Goal: Information Seeking & Learning: Understand process/instructions

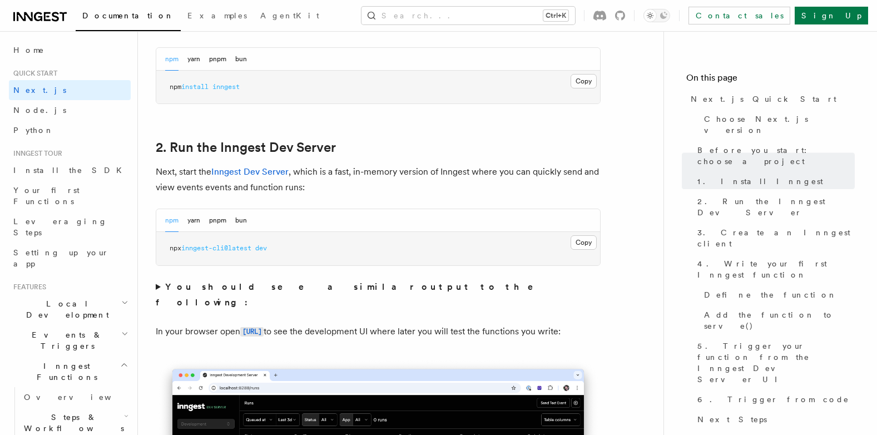
scroll to position [612, 0]
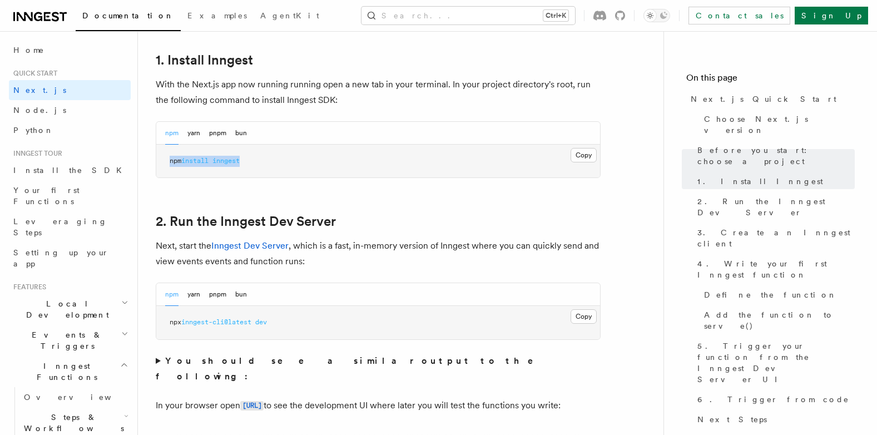
drag, startPoint x: 164, startPoint y: 161, endPoint x: 263, endPoint y: 162, distance: 99.0
click at [263, 162] on pre "npm install inngest" at bounding box center [378, 161] width 444 height 33
click at [585, 154] on button "Copy Copied" at bounding box center [584, 155] width 26 height 14
click at [415, 100] on p "With the Next.js app now running running open a new tab in your terminal. In yo…" at bounding box center [378, 92] width 445 height 31
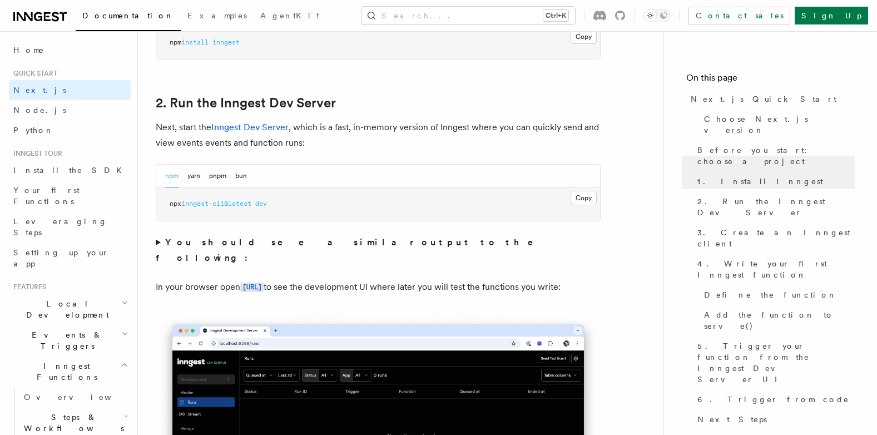
scroll to position [723, 0]
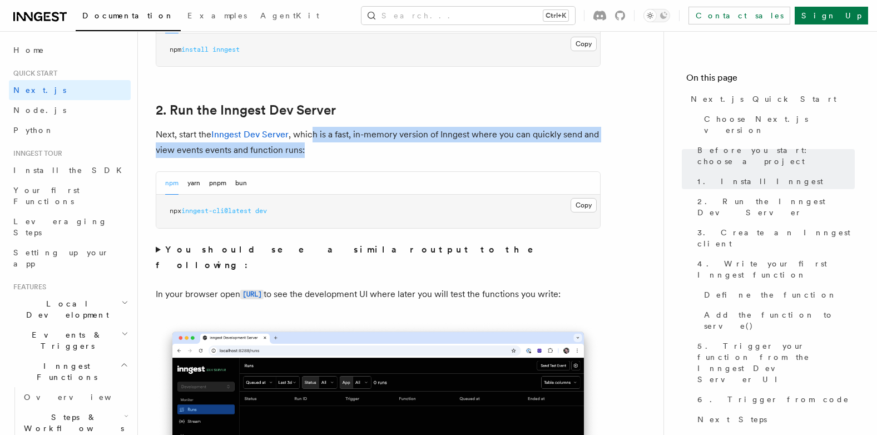
drag, startPoint x: 311, startPoint y: 134, endPoint x: 525, endPoint y: 144, distance: 214.4
click at [525, 144] on p "Next, start the Inngest Dev Server , which is a fast, in-memory version of Inng…" at bounding box center [378, 142] width 445 height 31
click at [319, 155] on p "Next, start the Inngest Dev Server , which is a fast, in-memory version of Inng…" at bounding box center [378, 142] width 445 height 31
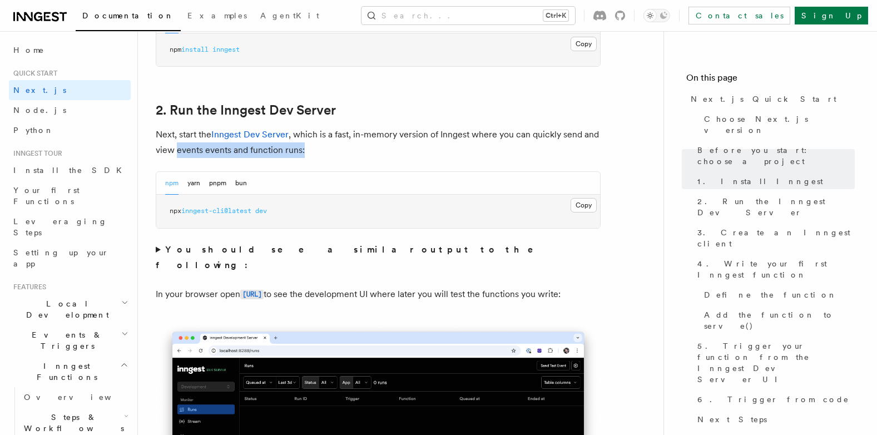
drag, startPoint x: 176, startPoint y: 151, endPoint x: 310, endPoint y: 148, distance: 134.7
click at [310, 148] on p "Next, start the Inngest Dev Server , which is a fast, in-memory version of Inng…" at bounding box center [378, 142] width 445 height 31
click at [591, 207] on button "Copy Copied" at bounding box center [584, 205] width 26 height 14
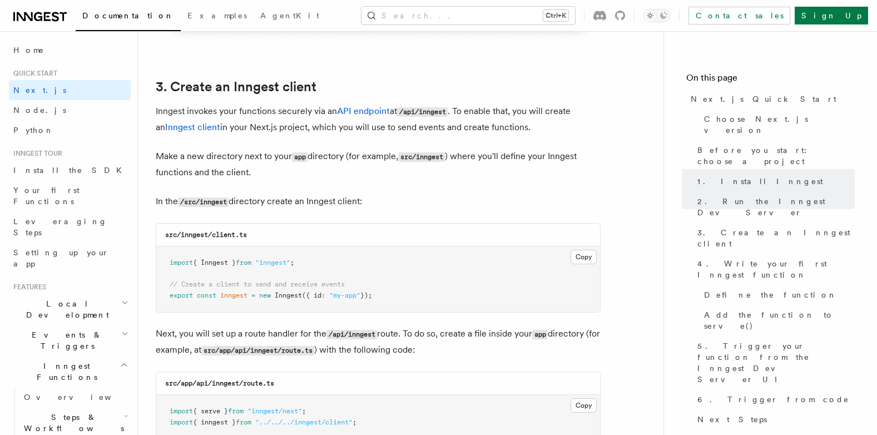
scroll to position [1391, 0]
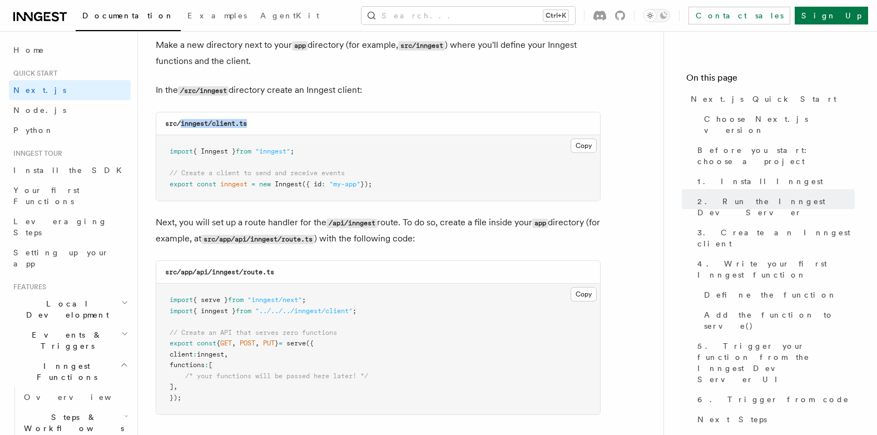
drag, startPoint x: 181, startPoint y: 123, endPoint x: 284, endPoint y: 125, distance: 102.9
click at [284, 125] on div "src/inngest/client.ts" at bounding box center [378, 123] width 444 height 23
drag, startPoint x: 266, startPoint y: 126, endPoint x: 212, endPoint y: 126, distance: 53.4
click at [212, 126] on div "src/inngest/client.ts" at bounding box center [378, 123] width 444 height 23
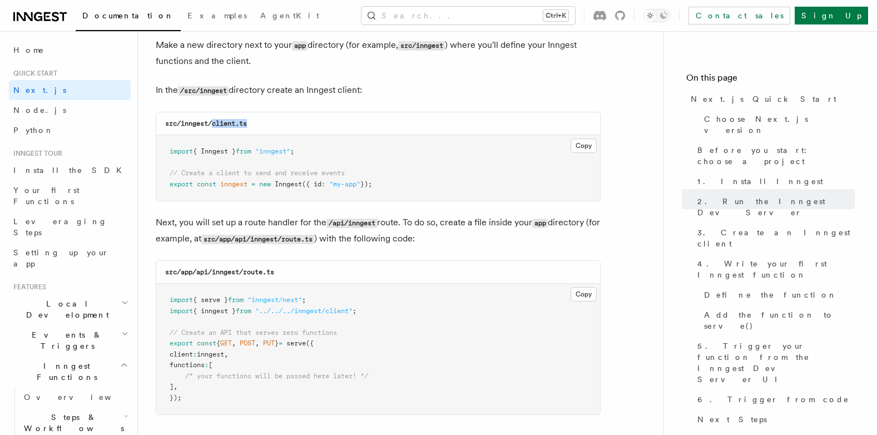
copy code "client.ts"
click at [584, 146] on button "Copy Copied" at bounding box center [584, 146] width 26 height 14
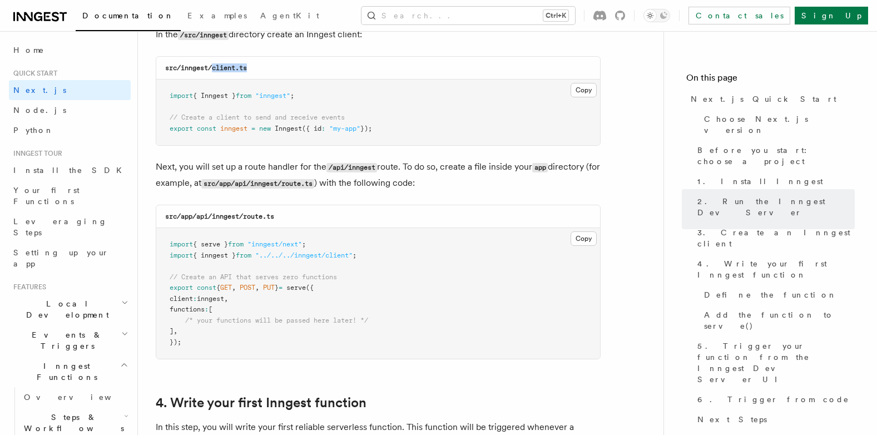
drag, startPoint x: 209, startPoint y: 166, endPoint x: 328, endPoint y: 168, distance: 119.6
click at [328, 168] on p "Next, you will set up a route handler for the /api/inngest route. To do so, cre…" at bounding box center [378, 175] width 445 height 32
drag, startPoint x: 328, startPoint y: 168, endPoint x: 376, endPoint y: 166, distance: 47.9
click at [375, 167] on code "/api/inngest" at bounding box center [352, 167] width 51 height 9
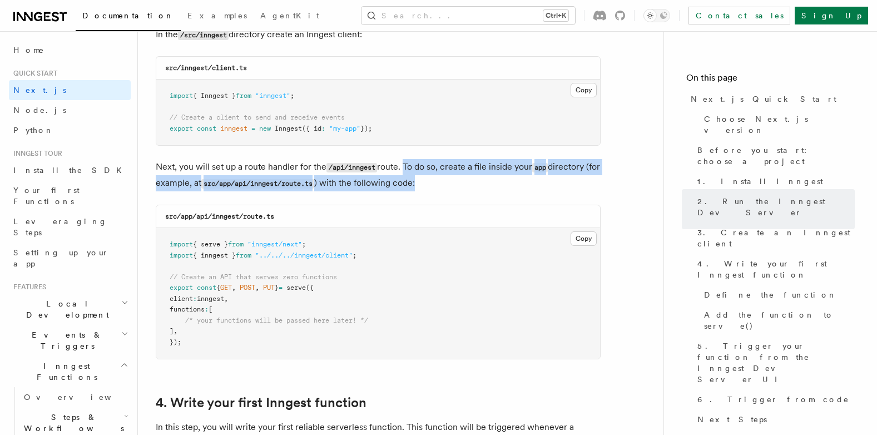
drag, startPoint x: 422, startPoint y: 165, endPoint x: 492, endPoint y: 178, distance: 71.8
click at [492, 178] on p "Next, you will set up a route handler for the /api/inngest route. To do so, cre…" at bounding box center [378, 175] width 445 height 32
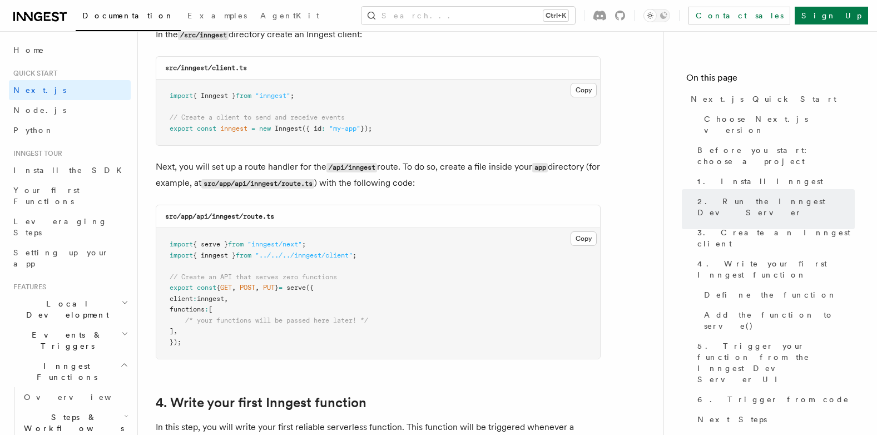
drag, startPoint x: 284, startPoint y: 181, endPoint x: 310, endPoint y: 183, distance: 25.6
click at [310, 183] on code "src/app/api/inngest/route.ts" at bounding box center [257, 183] width 113 height 9
drag, startPoint x: 310, startPoint y: 184, endPoint x: 254, endPoint y: 187, distance: 56.3
click at [254, 187] on code "src/app/api/inngest/route.ts" at bounding box center [257, 183] width 113 height 9
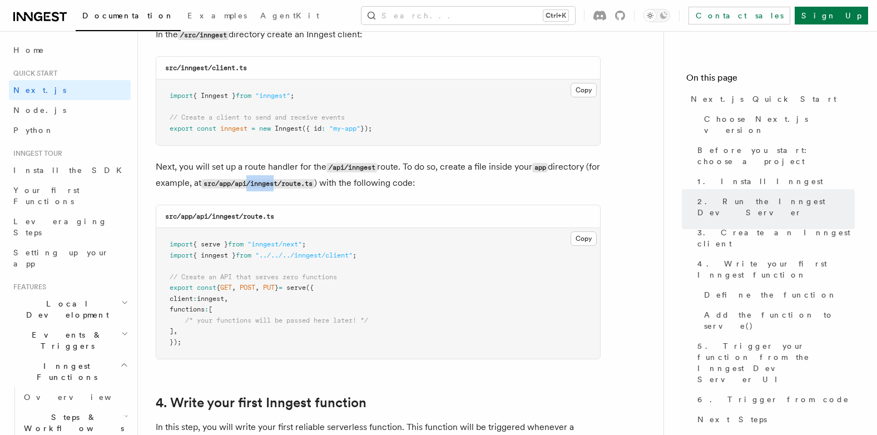
drag, startPoint x: 266, startPoint y: 185, endPoint x: 294, endPoint y: 184, distance: 27.8
click at [294, 184] on code "src/app/api/inngest/route.ts" at bounding box center [257, 183] width 113 height 9
drag, startPoint x: 294, startPoint y: 184, endPoint x: 285, endPoint y: 185, distance: 9.5
click at [285, 185] on code "src/app/api/inngest/route.ts" at bounding box center [257, 183] width 113 height 9
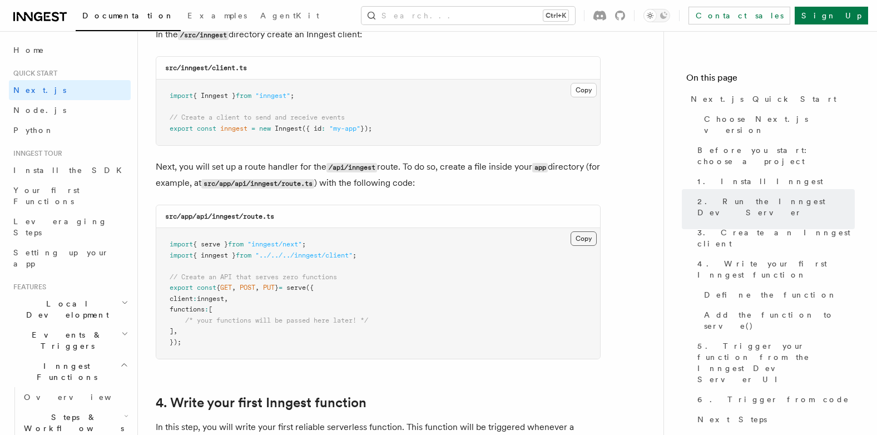
drag, startPoint x: 572, startPoint y: 229, endPoint x: 578, endPoint y: 238, distance: 10.0
click at [573, 230] on pre "import { serve } from "inngest/next" ; import { inngest } from "../../../innges…" at bounding box center [378, 293] width 444 height 131
click at [579, 239] on button "Copy Copied" at bounding box center [584, 238] width 26 height 14
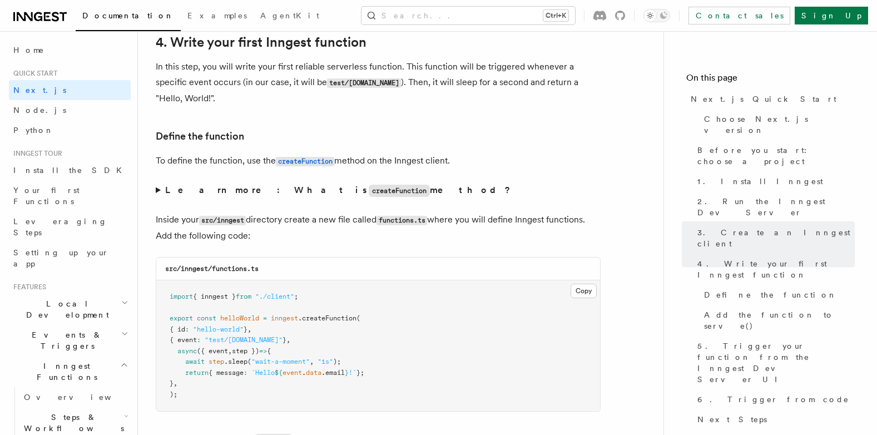
scroll to position [1780, 0]
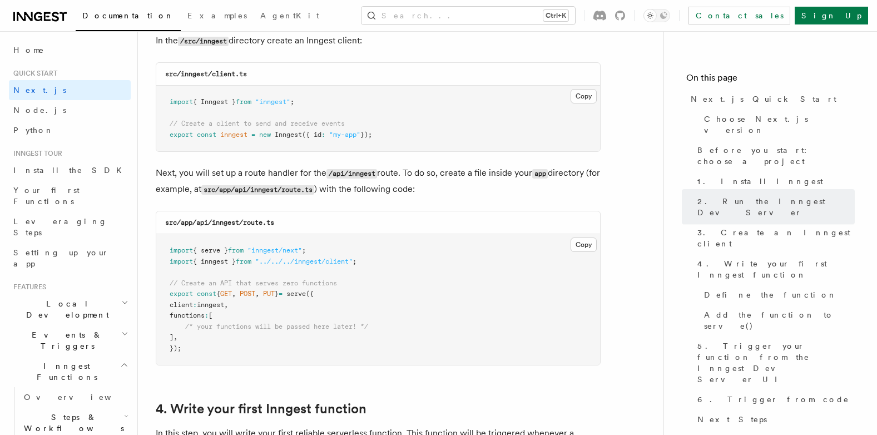
scroll to position [1446, 0]
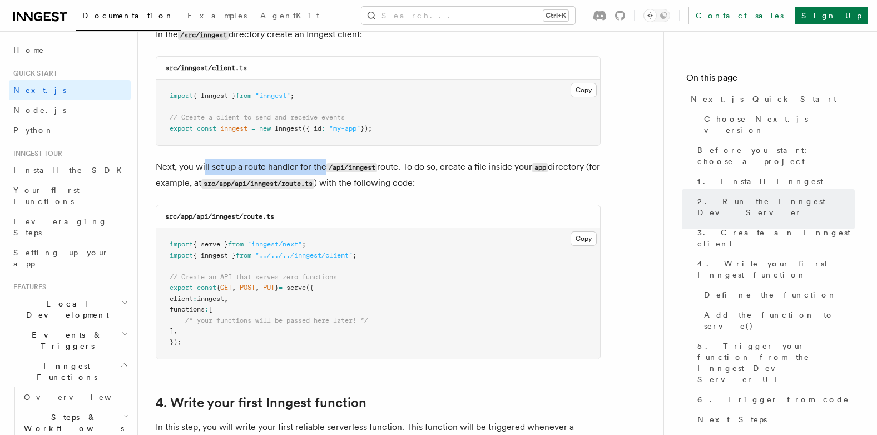
drag, startPoint x: 212, startPoint y: 166, endPoint x: 323, endPoint y: 170, distance: 110.7
click at [323, 170] on p "Next, you will set up a route handler for the /api/inngest route. To do so, cre…" at bounding box center [378, 175] width 445 height 32
drag, startPoint x: 323, startPoint y: 170, endPoint x: 454, endPoint y: 166, distance: 130.8
click at [454, 166] on p "Next, you will set up a route handler for the /api/inngest route. To do so, cre…" at bounding box center [378, 175] width 445 height 32
drag, startPoint x: 468, startPoint y: 166, endPoint x: 531, endPoint y: 166, distance: 62.9
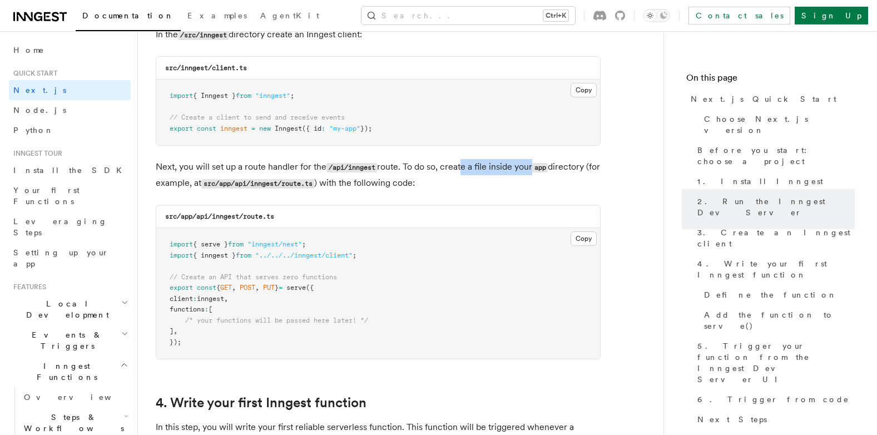
click at [531, 166] on p "Next, you will set up a route handler for the /api/inngest route. To do so, cre…" at bounding box center [378, 175] width 445 height 32
drag, startPoint x: 221, startPoint y: 183, endPoint x: 335, endPoint y: 186, distance: 114.1
click at [314, 186] on code "src/app/api/inngest/route.ts" at bounding box center [257, 183] width 113 height 9
drag, startPoint x: 335, startPoint y: 186, endPoint x: 325, endPoint y: 303, distance: 117.8
click at [318, 304] on pre "import { serve } from "inngest/next" ; import { inngest } from "../../../innges…" at bounding box center [378, 293] width 444 height 131
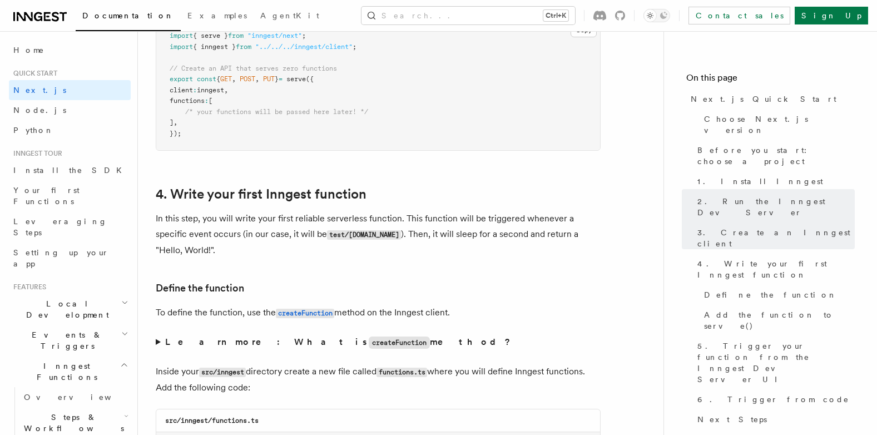
scroll to position [1669, 0]
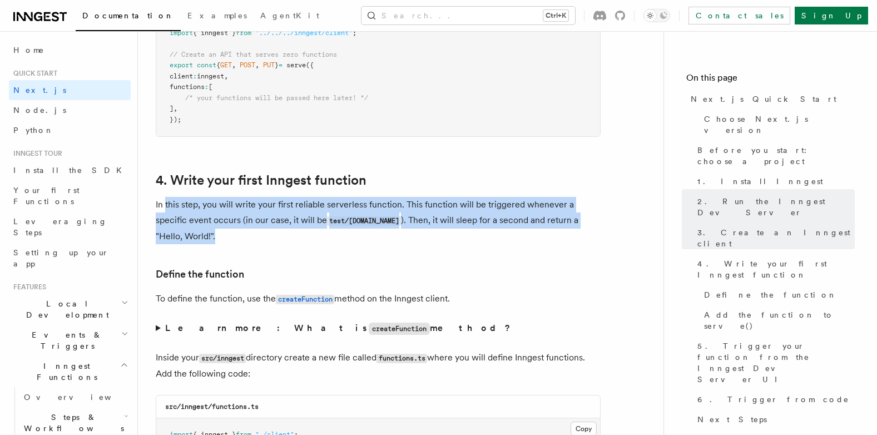
drag, startPoint x: 166, startPoint y: 206, endPoint x: 228, endPoint y: 231, distance: 66.6
click at [228, 231] on p "In this step, you will write your first reliable serverless function. This func…" at bounding box center [378, 220] width 445 height 47
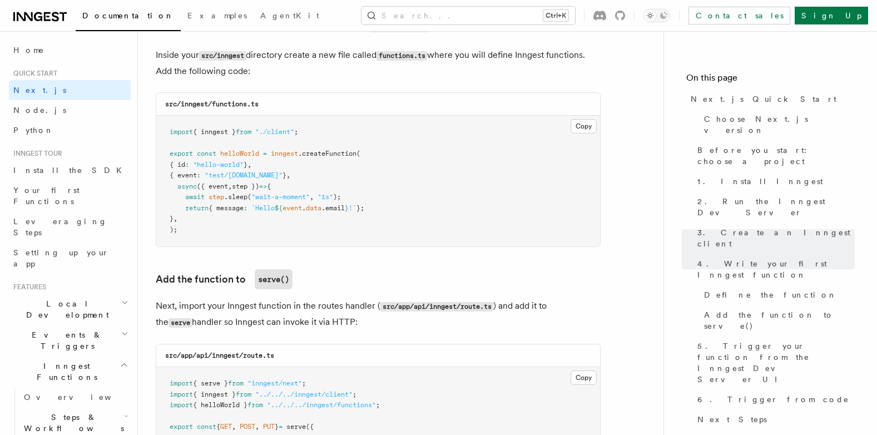
scroll to position [1947, 0]
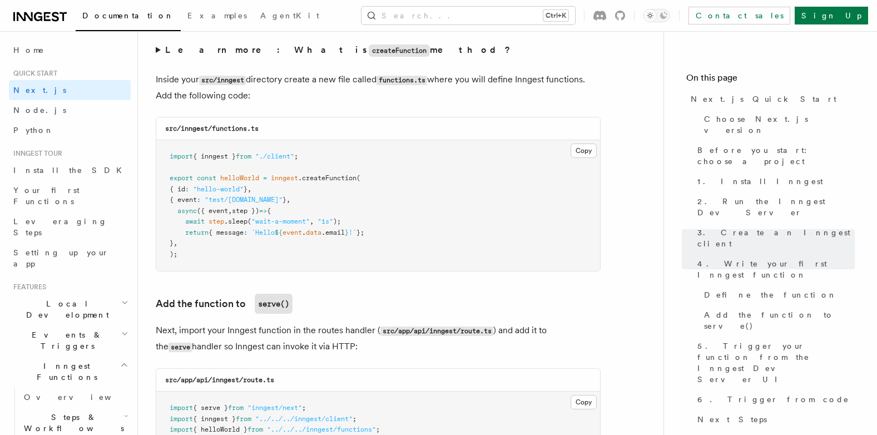
click at [194, 130] on code "src/inngest/functions.ts" at bounding box center [211, 129] width 93 height 8
copy code "inngest"
click at [295, 185] on pre "import { inngest } from "./client" ; export const helloWorld = inngest .createF…" at bounding box center [378, 205] width 444 height 131
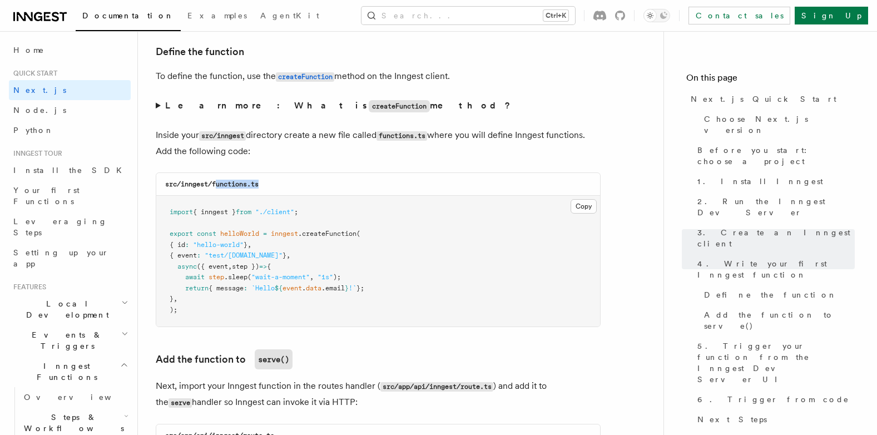
drag, startPoint x: 215, startPoint y: 184, endPoint x: 269, endPoint y: 184, distance: 53.4
click at [269, 184] on div "src/inngest/functions.ts" at bounding box center [378, 184] width 444 height 23
drag, startPoint x: 269, startPoint y: 184, endPoint x: 273, endPoint y: 199, distance: 15.5
click at [283, 184] on div "src/inngest/functions.ts" at bounding box center [378, 184] width 444 height 23
click at [591, 202] on button "Copy Copied" at bounding box center [584, 206] width 26 height 14
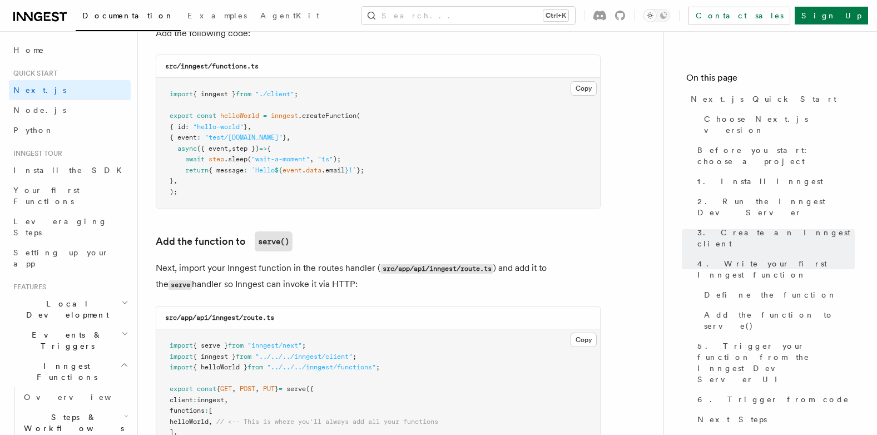
scroll to position [2003, 0]
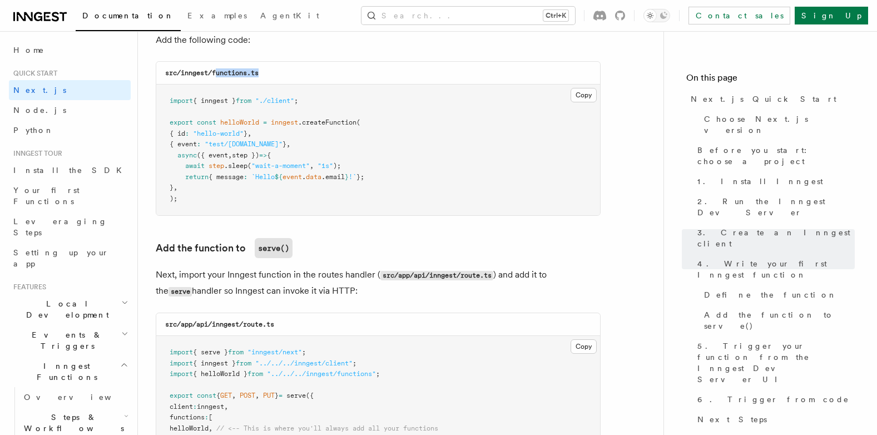
drag, startPoint x: 215, startPoint y: 75, endPoint x: 298, endPoint y: 73, distance: 82.3
click at [298, 73] on div "src/inngest/functions.ts" at bounding box center [378, 73] width 444 height 23
drag, startPoint x: 298, startPoint y: 73, endPoint x: 255, endPoint y: 172, distance: 107.1
click at [275, 175] on span "`Hello" at bounding box center [262, 177] width 23 height 8
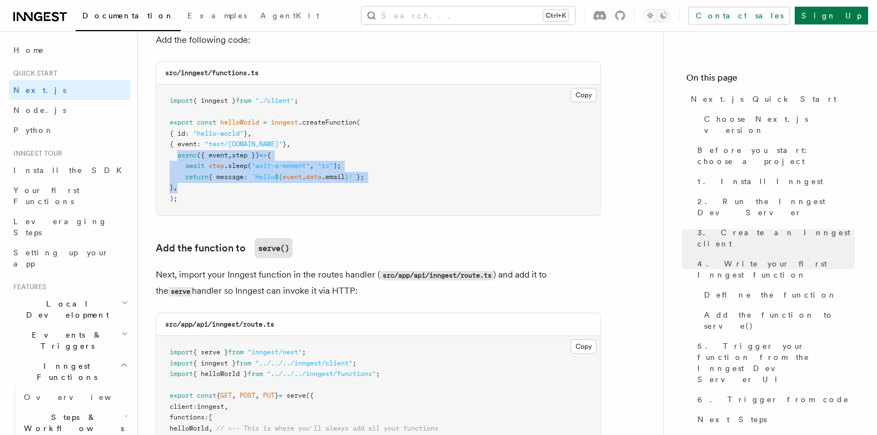
drag, startPoint x: 176, startPoint y: 159, endPoint x: 251, endPoint y: 184, distance: 79.3
click at [251, 184] on pre "import { inngest } from "./client" ; export const helloWorld = inngest .createF…" at bounding box center [378, 150] width 444 height 131
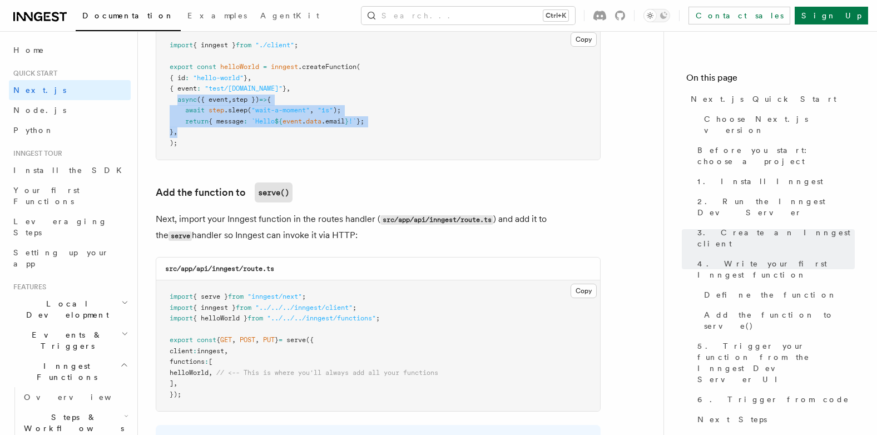
click at [246, 218] on p "Next, import your Inngest function in the routes handler ( src/app/api/inngest/…" at bounding box center [378, 227] width 445 height 32
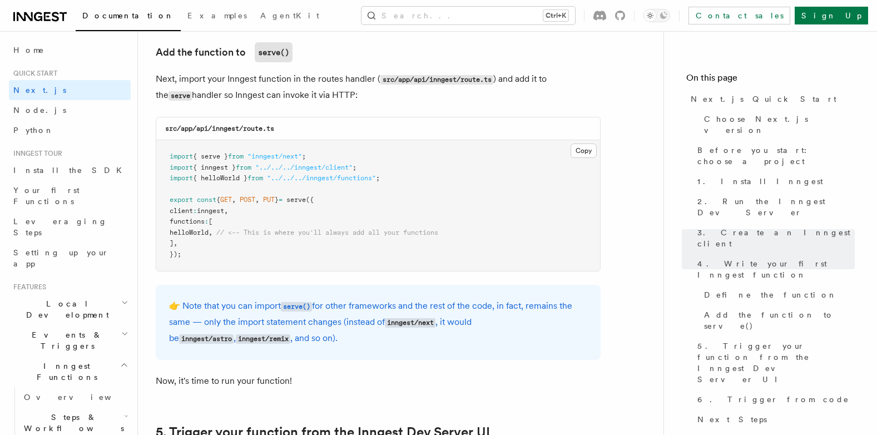
scroll to position [2225, 0]
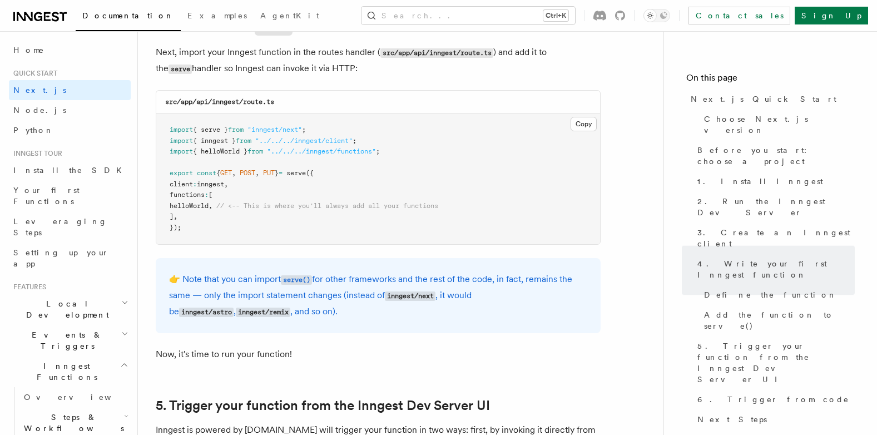
click at [248, 207] on span "// <-- This is where you'll always add all your functions" at bounding box center [327, 206] width 222 height 8
drag, startPoint x: 187, startPoint y: 205, endPoint x: 251, endPoint y: 205, distance: 64.5
click at [251, 205] on span "helloWorld , // <-- This is where you'll always add all your functions" at bounding box center [304, 206] width 269 height 8
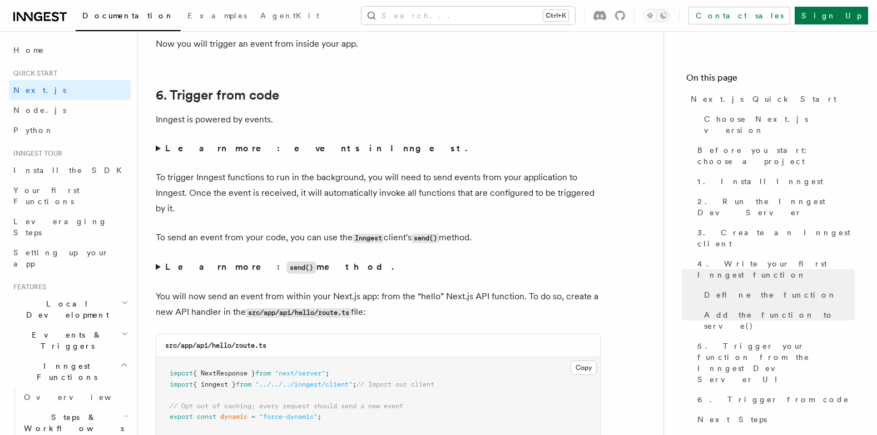
scroll to position [5618, 0]
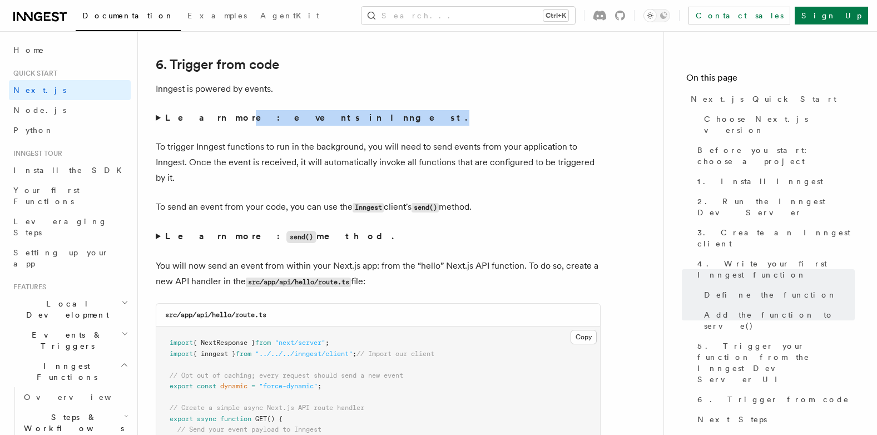
drag, startPoint x: 207, startPoint y: 118, endPoint x: 298, endPoint y: 120, distance: 91.2
click at [298, 120] on summary "Learn more: events in Inngest." at bounding box center [378, 118] width 445 height 16
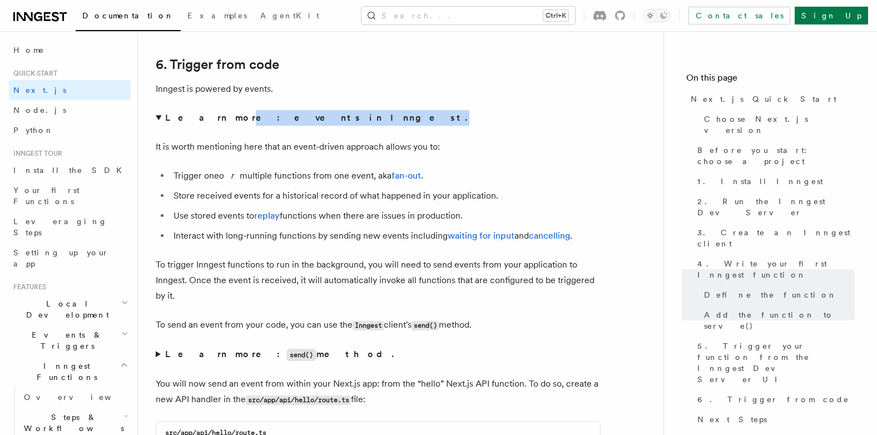
click at [473, 124] on summary "Learn more: events in Inngest." at bounding box center [378, 118] width 445 height 16
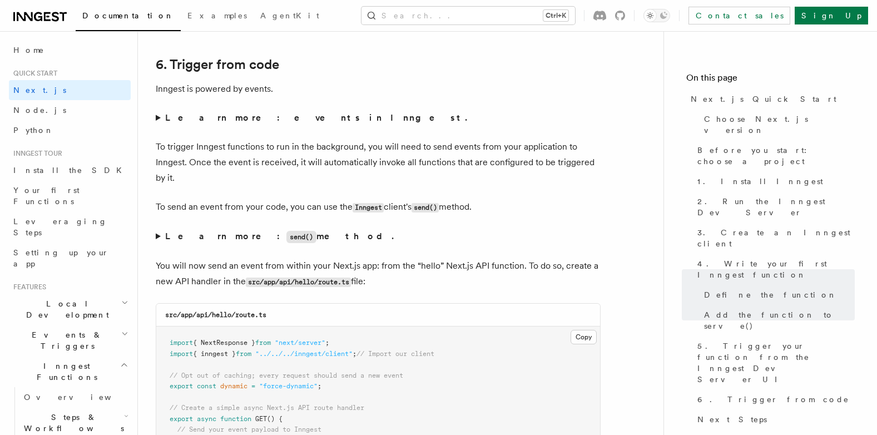
click at [258, 118] on strong "Learn more: events in Inngest." at bounding box center [317, 117] width 304 height 11
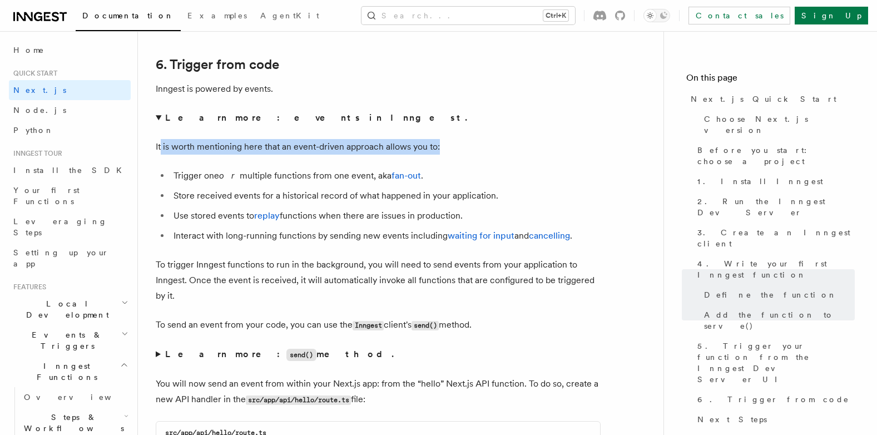
drag, startPoint x: 161, startPoint y: 146, endPoint x: 442, endPoint y: 152, distance: 281.0
click at [442, 152] on p "It is worth mentioning here that an event-driven approach allows you to:" at bounding box center [378, 147] width 445 height 16
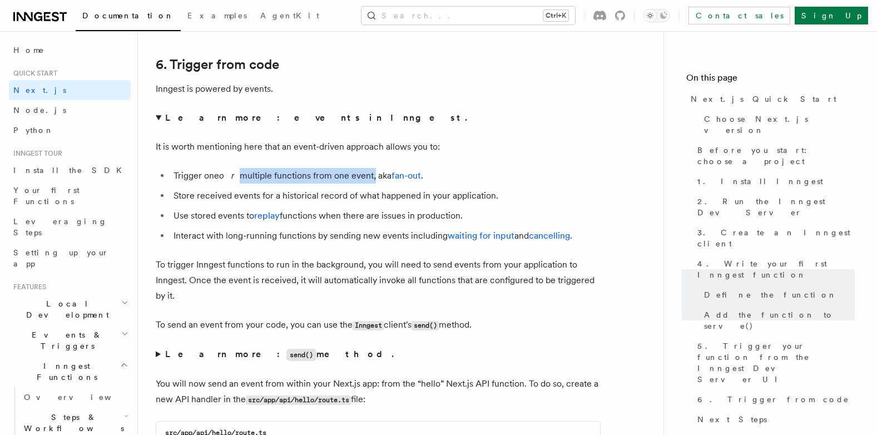
drag, startPoint x: 229, startPoint y: 174, endPoint x: 364, endPoint y: 180, distance: 134.8
click at [364, 180] on li "Trigger one or multiple functions from one event, aka fan-out ." at bounding box center [385, 176] width 431 height 16
click at [289, 177] on li "Trigger one or multiple functions from one event, aka fan-out ." at bounding box center [385, 176] width 431 height 16
click at [402, 174] on link "fan-out" at bounding box center [406, 175] width 29 height 11
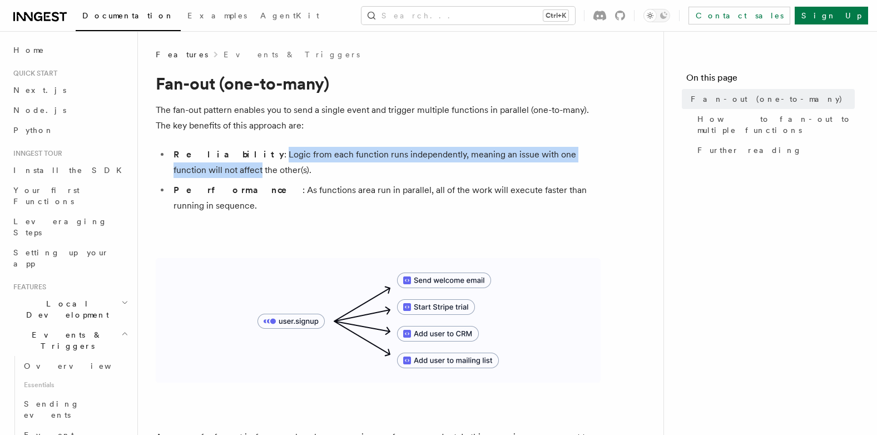
drag, startPoint x: 219, startPoint y: 157, endPoint x: 594, endPoint y: 160, distance: 374.9
click at [594, 160] on li "Reliability : Logic from each function runs independently, meaning an issue wit…" at bounding box center [385, 162] width 431 height 31
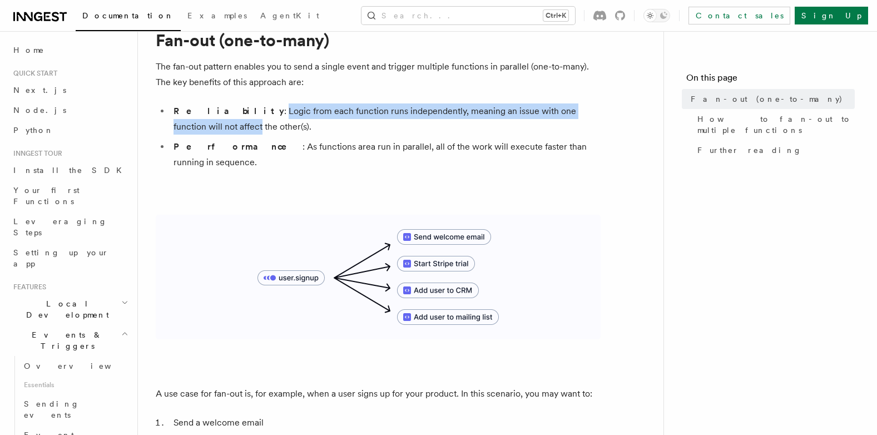
scroll to position [56, 0]
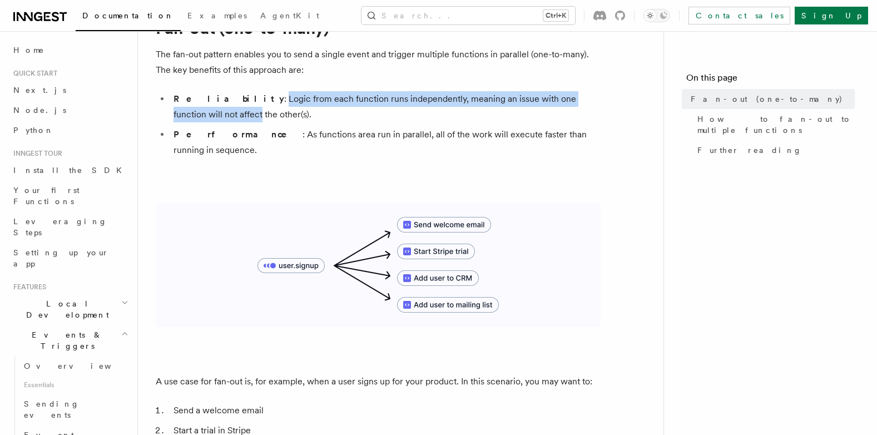
drag, startPoint x: 404, startPoint y: 192, endPoint x: 322, endPoint y: 171, distance: 85.4
click at [404, 202] on img at bounding box center [378, 264] width 445 height 125
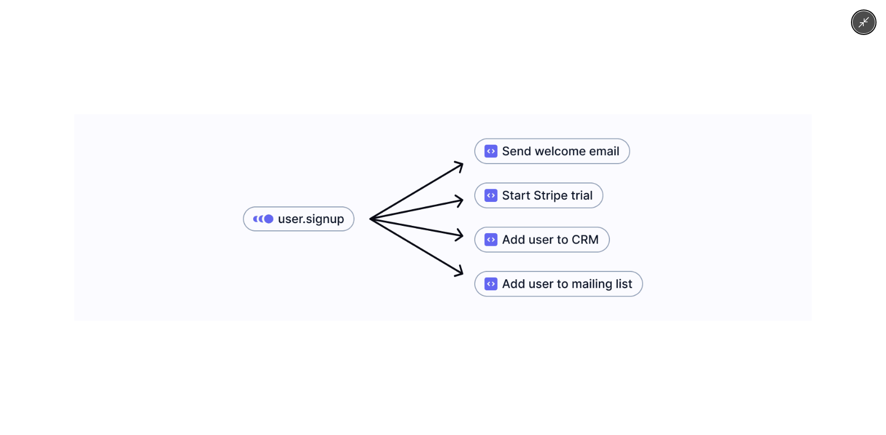
click at [661, 77] on div at bounding box center [443, 217] width 886 height 435
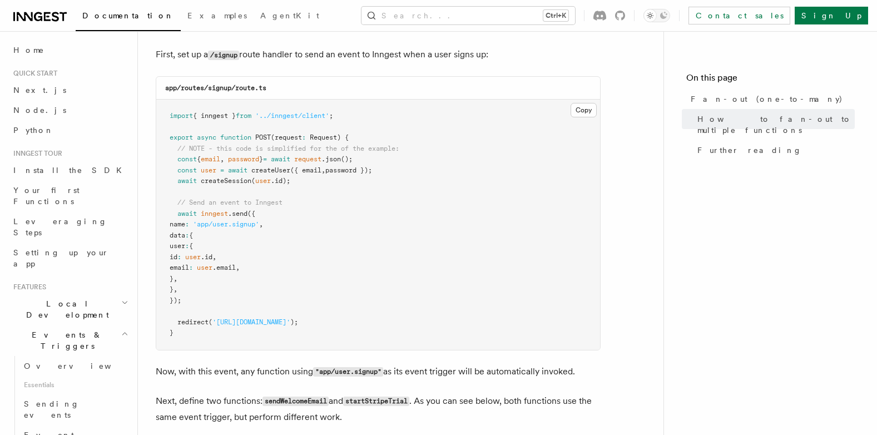
scroll to position [668, 0]
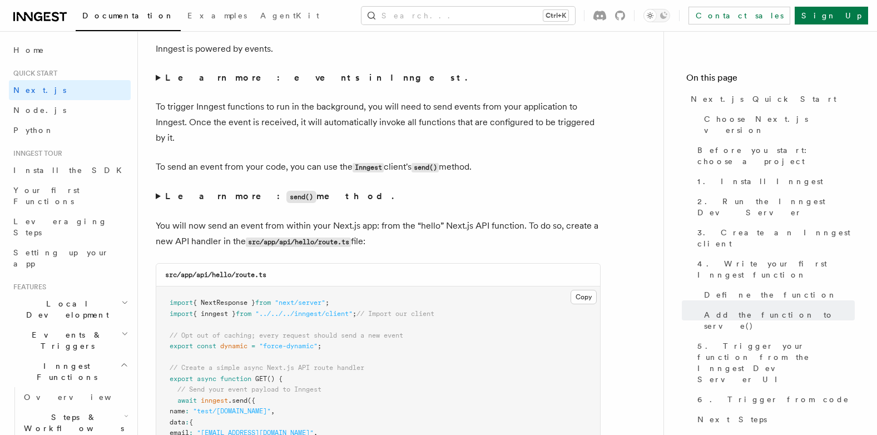
scroll to position [5643, 0]
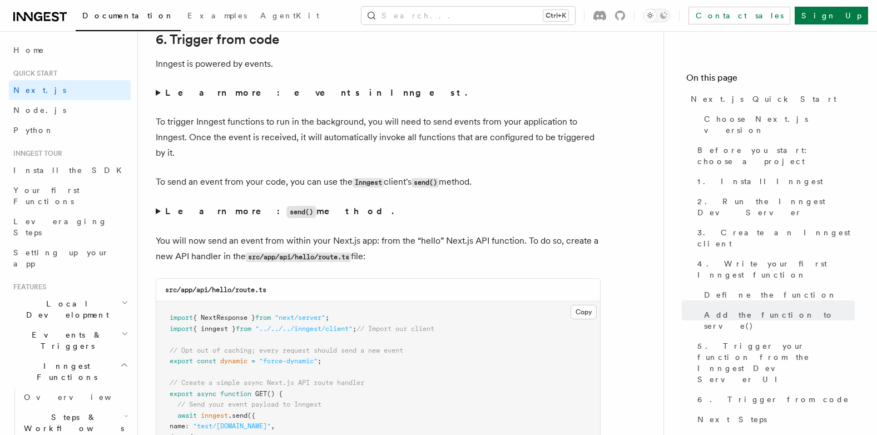
click at [158, 97] on summary "Learn more: events in Inngest." at bounding box center [378, 93] width 445 height 16
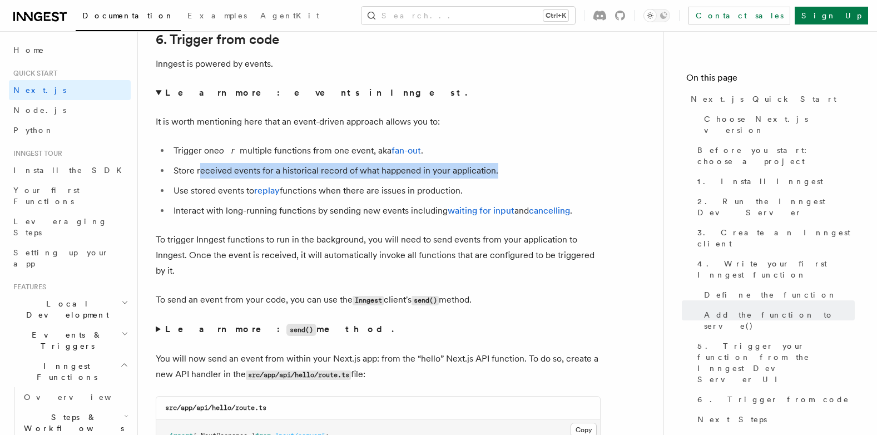
drag, startPoint x: 215, startPoint y: 168, endPoint x: 503, endPoint y: 173, distance: 287.6
click at [503, 173] on li "Store received events for a historical record of what happened in your applicat…" at bounding box center [385, 171] width 431 height 16
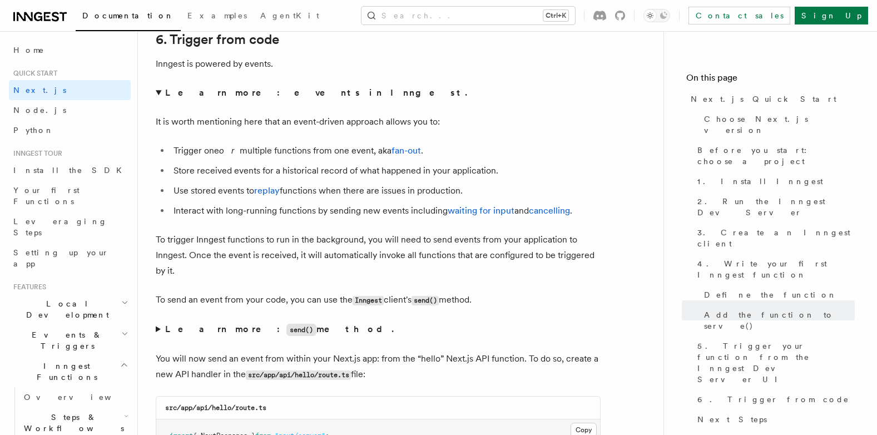
click at [193, 190] on li "Use stored events to replay functions when there are issues in production." at bounding box center [385, 191] width 431 height 16
drag, startPoint x: 185, startPoint y: 190, endPoint x: 251, endPoint y: 190, distance: 66.2
click at [251, 190] on li "Use stored events to replay functions when there are issues in production." at bounding box center [385, 191] width 431 height 16
drag, startPoint x: 251, startPoint y: 190, endPoint x: 313, endPoint y: 191, distance: 61.2
click at [309, 191] on li "Use stored events to replay functions when there are issues in production." at bounding box center [385, 191] width 431 height 16
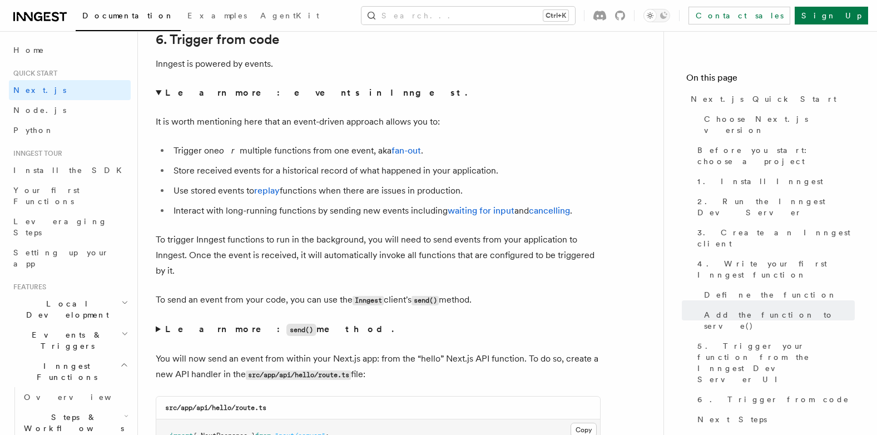
drag, startPoint x: 353, startPoint y: 191, endPoint x: 469, endPoint y: 184, distance: 116.4
click at [469, 184] on li "Use stored events to replay functions when there are issues in production." at bounding box center [385, 191] width 431 height 16
drag, startPoint x: 469, startPoint y: 184, endPoint x: 365, endPoint y: 171, distance: 105.4
click at [365, 171] on li "Store received events for a historical record of what happened in your applicat…" at bounding box center [385, 171] width 431 height 16
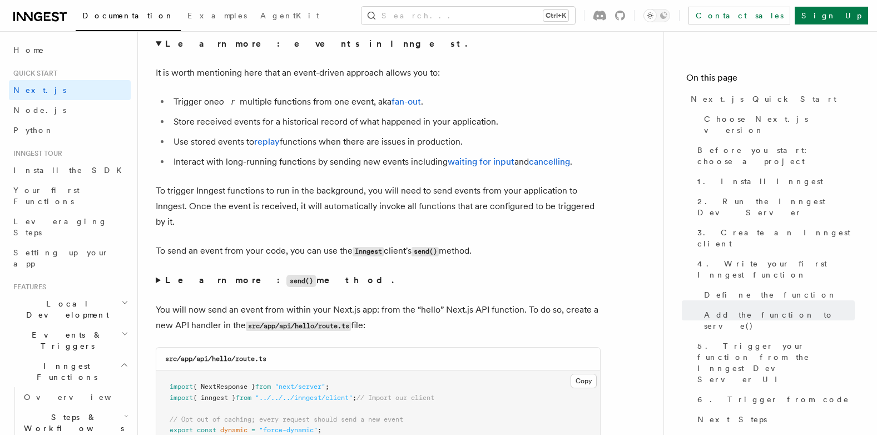
scroll to position [5699, 0]
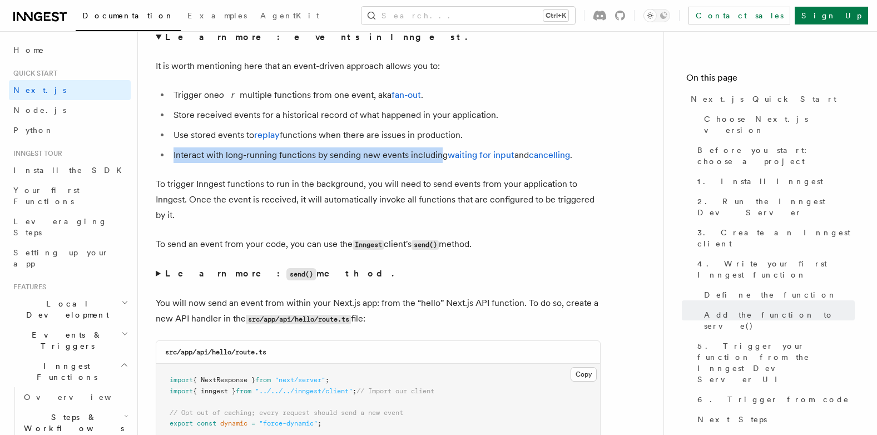
drag, startPoint x: 175, startPoint y: 156, endPoint x: 442, endPoint y: 157, distance: 267.6
click at [442, 157] on li "Interact with long-running functions by sending new events including waiting fo…" at bounding box center [385, 155] width 431 height 16
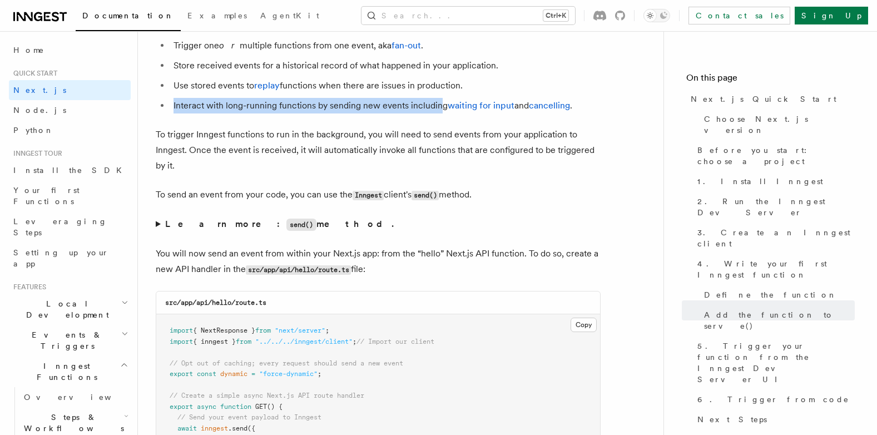
scroll to position [5754, 0]
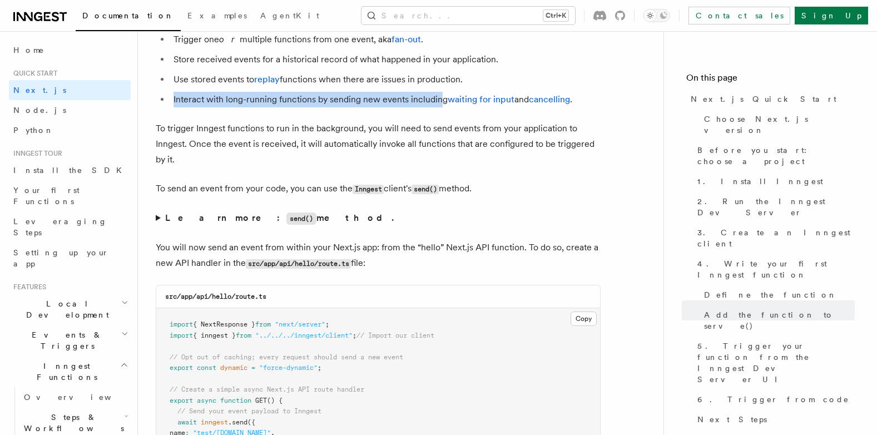
drag, startPoint x: 223, startPoint y: 156, endPoint x: 192, endPoint y: 147, distance: 31.9
click at [221, 156] on p "To trigger Inngest functions to run in the background, you will need to send ev…" at bounding box center [378, 144] width 445 height 47
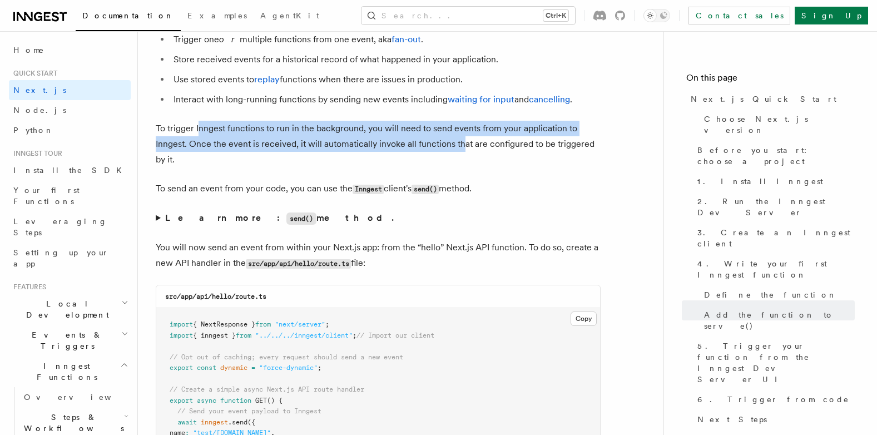
drag, startPoint x: 200, startPoint y: 128, endPoint x: 460, endPoint y: 146, distance: 260.4
click at [460, 146] on p "To trigger Inngest functions to run in the background, you will need to send ev…" at bounding box center [378, 144] width 445 height 47
drag, startPoint x: 460, startPoint y: 146, endPoint x: 372, endPoint y: 147, distance: 88.5
click at [372, 147] on p "To trigger Inngest functions to run in the background, you will need to send ev…" at bounding box center [378, 144] width 445 height 47
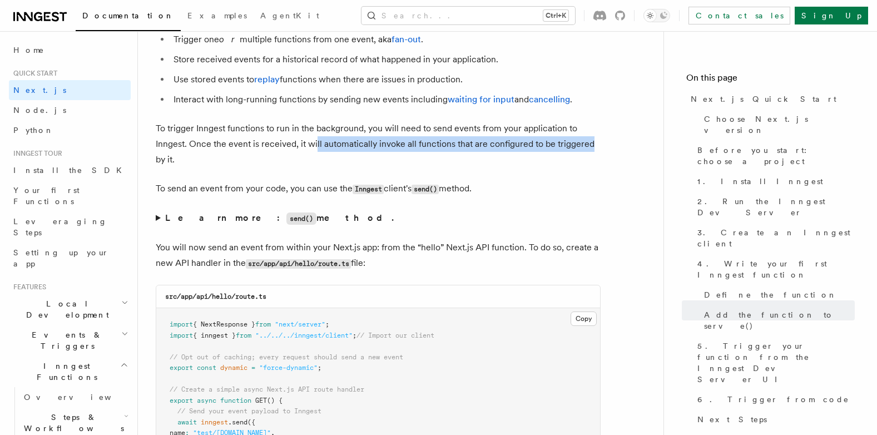
drag, startPoint x: 340, startPoint y: 144, endPoint x: 596, endPoint y: 145, distance: 256.4
click at [596, 145] on p "To trigger Inngest functions to run in the background, you will need to send ev…" at bounding box center [378, 144] width 445 height 47
click at [209, 165] on p "To trigger Inngest functions to run in the background, you will need to send ev…" at bounding box center [378, 144] width 445 height 47
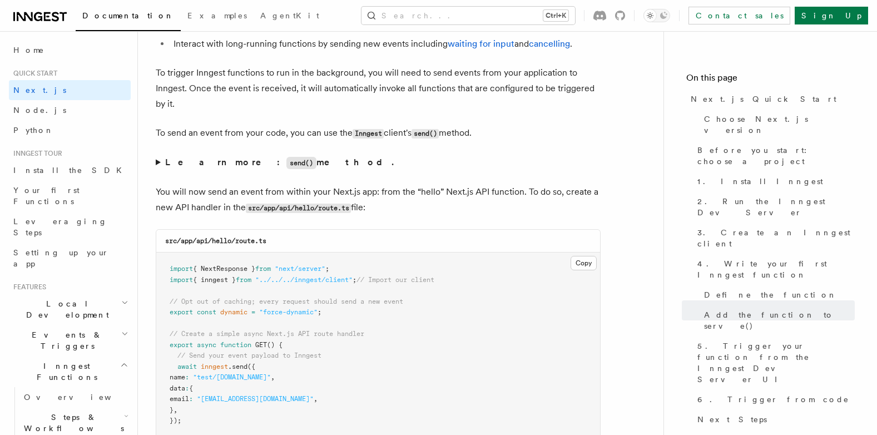
drag, startPoint x: 238, startPoint y: 134, endPoint x: 495, endPoint y: 136, distance: 257.0
click at [495, 136] on p "To send an event from your code, you can use the Inngest client's send() method." at bounding box center [378, 133] width 445 height 16
drag, startPoint x: 495, startPoint y: 136, endPoint x: 358, endPoint y: 129, distance: 136.4
click at [365, 129] on code "Inngest" at bounding box center [368, 133] width 31 height 9
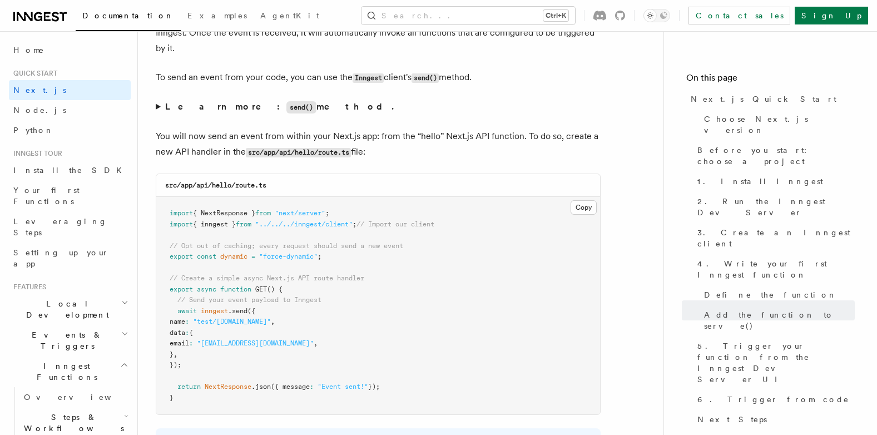
scroll to position [5921, 0]
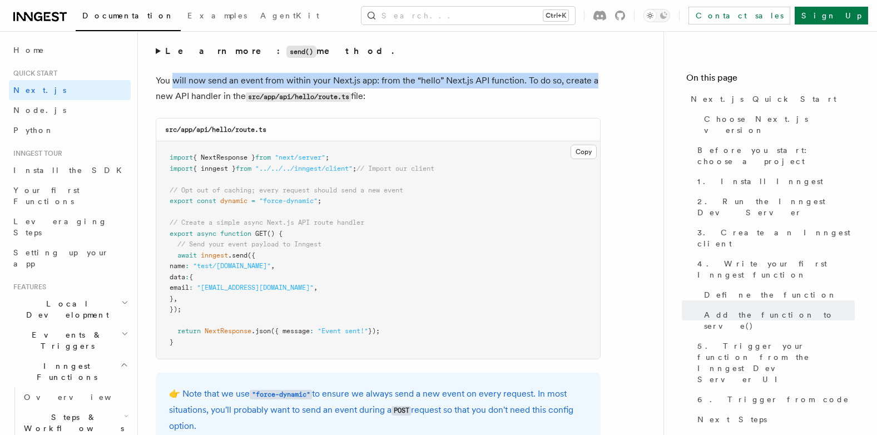
drag, startPoint x: 172, startPoint y: 82, endPoint x: 594, endPoint y: 87, distance: 421.1
click at [594, 87] on p "You will now send an event from within your Next.js app: from the “hello” Next.…" at bounding box center [378, 89] width 445 height 32
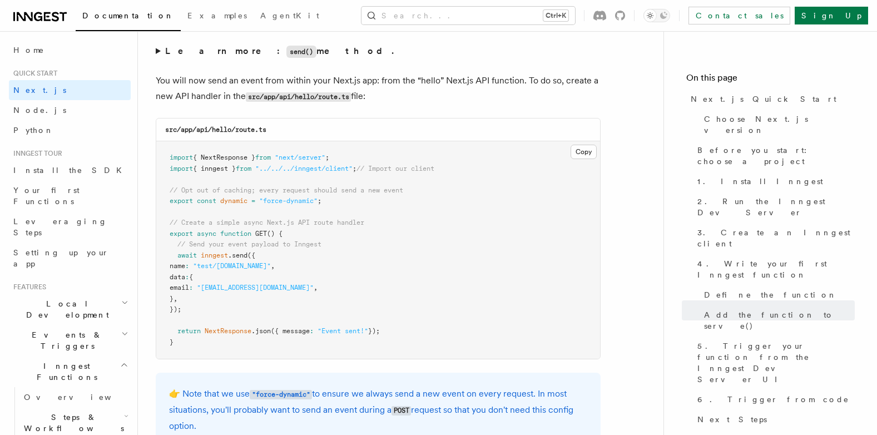
click at [188, 99] on p "You will now send an event from within your Next.js app: from the “hello” Next.…" at bounding box center [378, 89] width 445 height 32
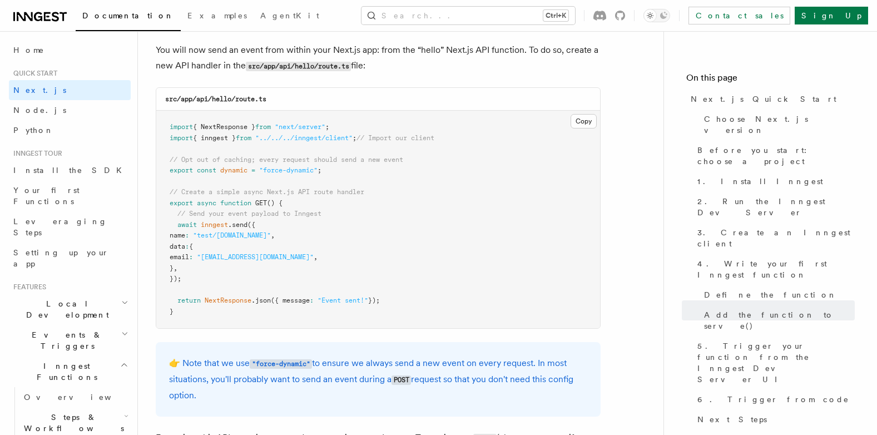
scroll to position [5977, 0]
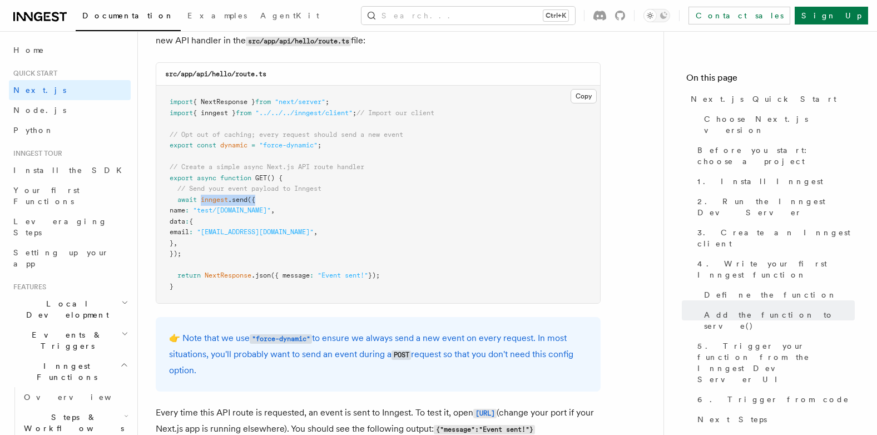
drag, startPoint x: 216, startPoint y: 200, endPoint x: 269, endPoint y: 201, distance: 52.9
click at [271, 199] on pre "import { NextResponse } from "next/server" ; import { inngest } from "../../../…" at bounding box center [378, 194] width 444 height 217
drag, startPoint x: 269, startPoint y: 201, endPoint x: 216, endPoint y: 216, distance: 54.9
click at [216, 217] on pre "import { NextResponse } from "next/server" ; import { inngest } from "../../../…" at bounding box center [378, 194] width 444 height 217
drag, startPoint x: 214, startPoint y: 209, endPoint x: 275, endPoint y: 212, distance: 61.3
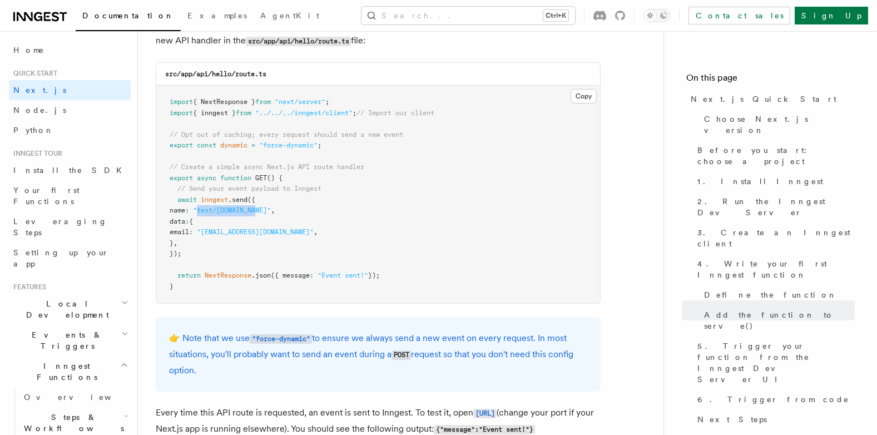
click at [271, 212] on span ""test/[DOMAIN_NAME]"" at bounding box center [232, 210] width 78 height 8
drag, startPoint x: 275, startPoint y: 212, endPoint x: 230, endPoint y: 231, distance: 49.1
click at [230, 231] on span ""[EMAIL_ADDRESS][DOMAIN_NAME]"" at bounding box center [255, 232] width 117 height 8
drag, startPoint x: 192, startPoint y: 231, endPoint x: 175, endPoint y: 224, distance: 18.2
click at [175, 224] on pre "import { NextResponse } from "next/server" ; import { inngest } from "../../../…" at bounding box center [378, 194] width 444 height 217
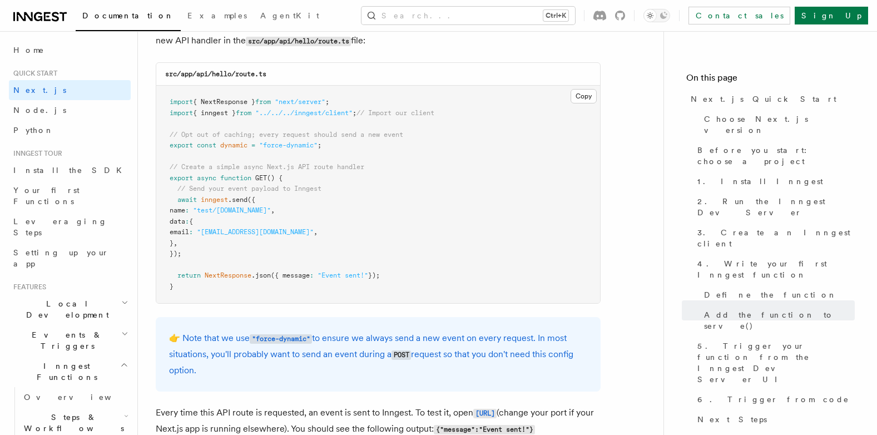
drag, startPoint x: 176, startPoint y: 224, endPoint x: 234, endPoint y: 254, distance: 65.2
click at [234, 254] on pre "import { NextResponse } from "next/server" ; import { inngest } from "../../../…" at bounding box center [378, 194] width 444 height 217
drag, startPoint x: 207, startPoint y: 273, endPoint x: 399, endPoint y: 275, distance: 191.4
click at [399, 275] on pre "import { NextResponse } from "next/server" ; import { inngest } from "../../../…" at bounding box center [378, 194] width 444 height 217
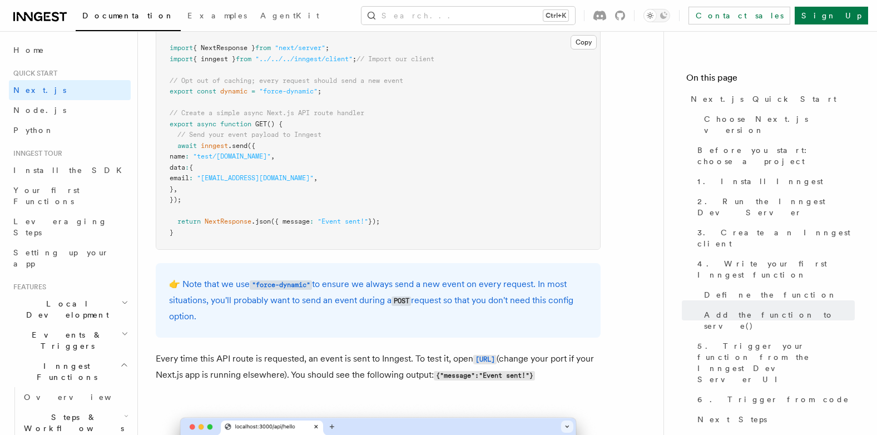
scroll to position [6033, 0]
click at [226, 291] on p "👉 Note that we use "force-dynamic" to ensure we always send a new event on ever…" at bounding box center [378, 299] width 418 height 48
drag, startPoint x: 225, startPoint y: 291, endPoint x: 215, endPoint y: 284, distance: 11.6
click at [215, 284] on p "👉 Note that we use "force-dynamic" to ensure we always send a new event on ever…" at bounding box center [378, 299] width 418 height 48
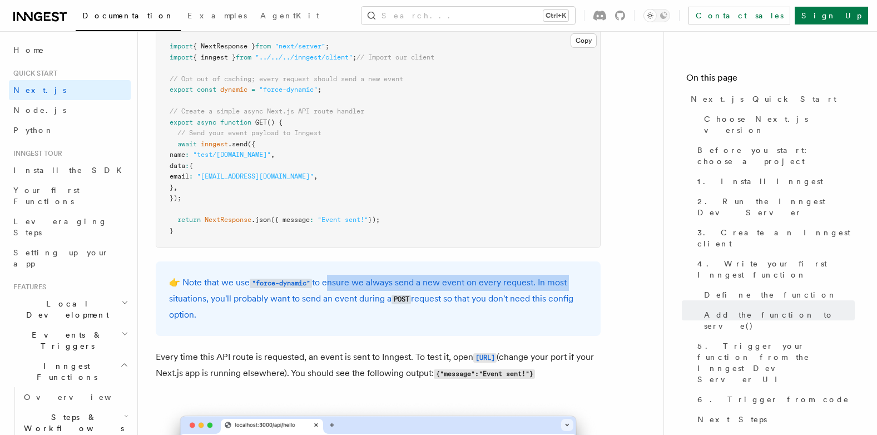
drag, startPoint x: 332, startPoint y: 282, endPoint x: 575, endPoint y: 281, distance: 243.6
click at [575, 281] on p "👉 Note that we use "force-dynamic" to ensure we always send a new event on ever…" at bounding box center [378, 299] width 418 height 48
